Goal: Navigation & Orientation: Find specific page/section

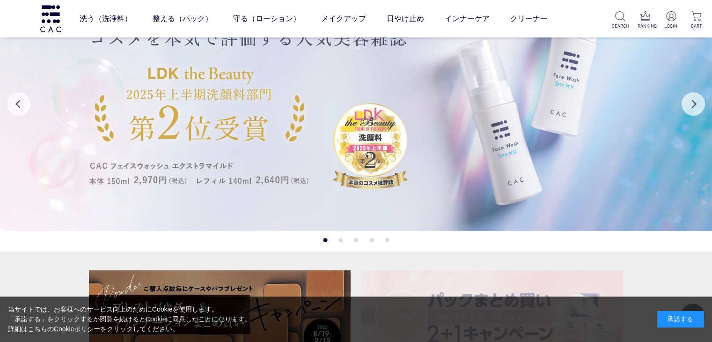
scroll to position [234, 0]
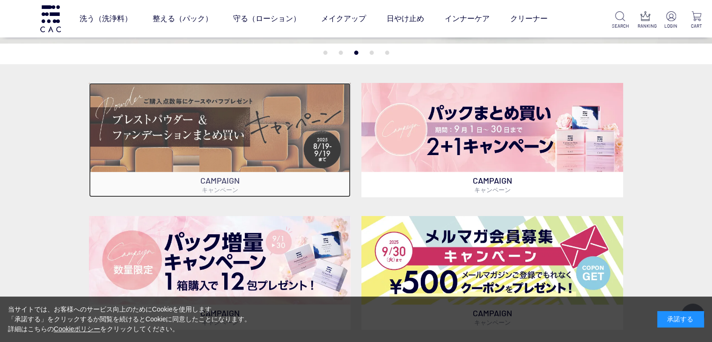
click at [254, 124] on img at bounding box center [220, 127] width 262 height 89
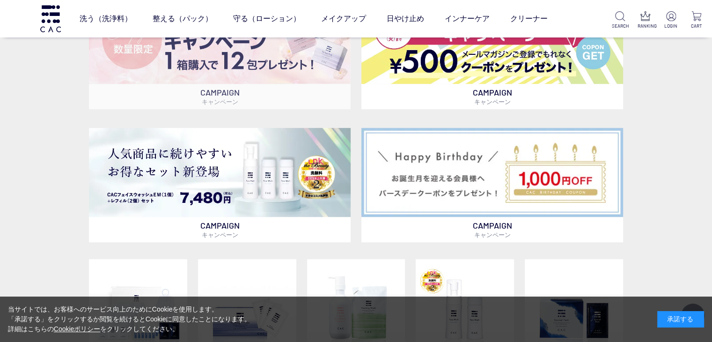
scroll to position [421, 0]
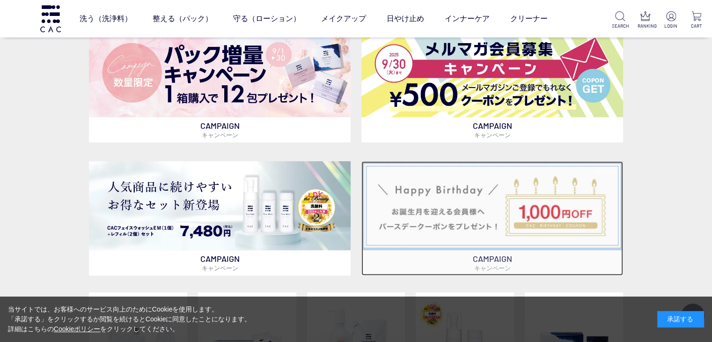
click at [451, 221] on img at bounding box center [492, 205] width 262 height 88
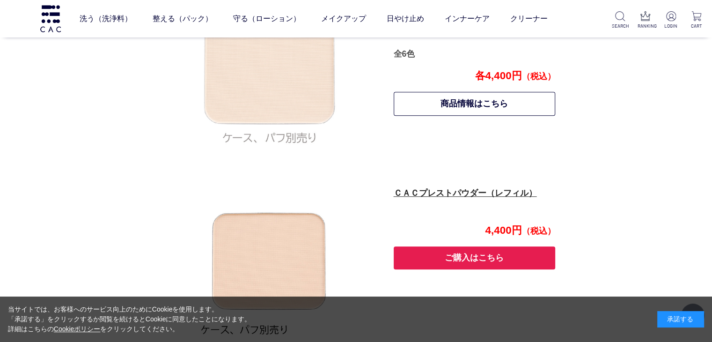
scroll to position [749, 0]
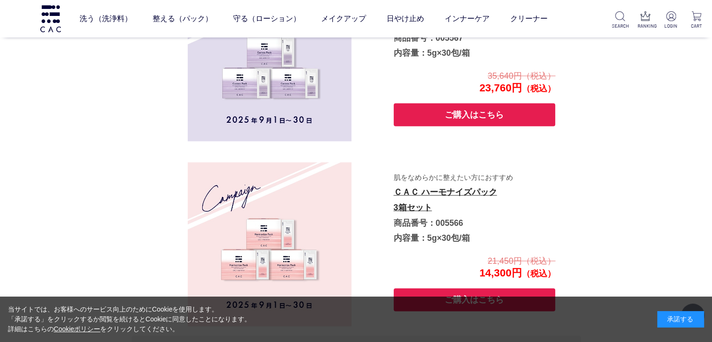
scroll to position [1810, 0]
